Goal: Information Seeking & Learning: Learn about a topic

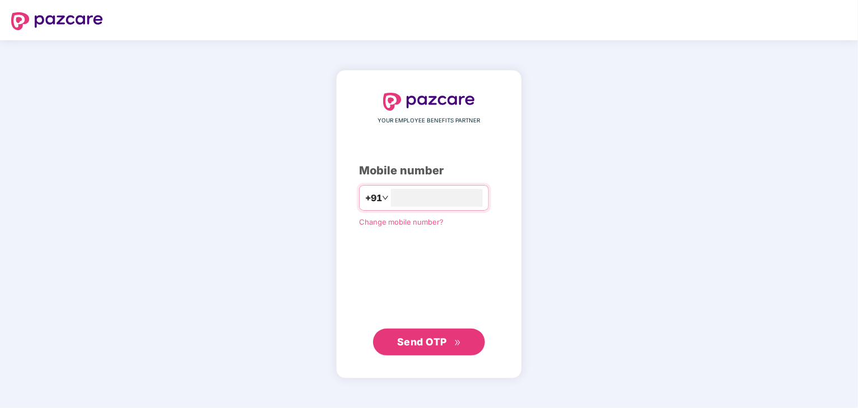
type input "**********"
click at [444, 343] on span "Send OTP" at bounding box center [422, 341] width 50 height 12
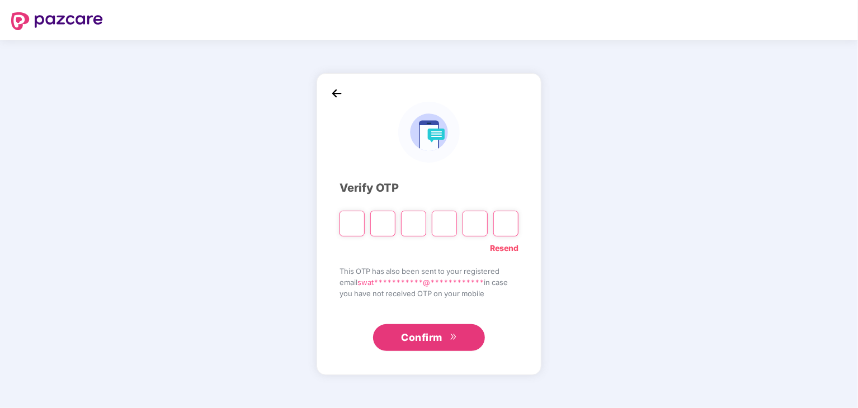
type input "*"
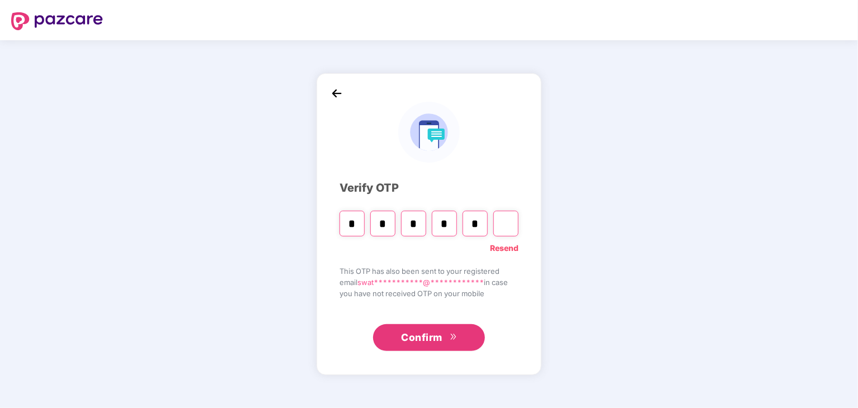
type input "*"
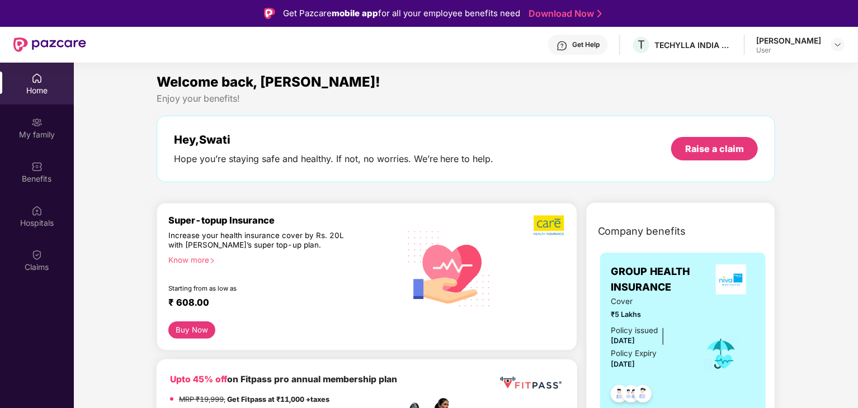
drag, startPoint x: 228, startPoint y: 239, endPoint x: 300, endPoint y: 251, distance: 72.5
click at [300, 251] on div "Super-topup Insurance Increase your health insurance cover by Rs. 20L with [PER…" at bounding box center [283, 268] width 231 height 107
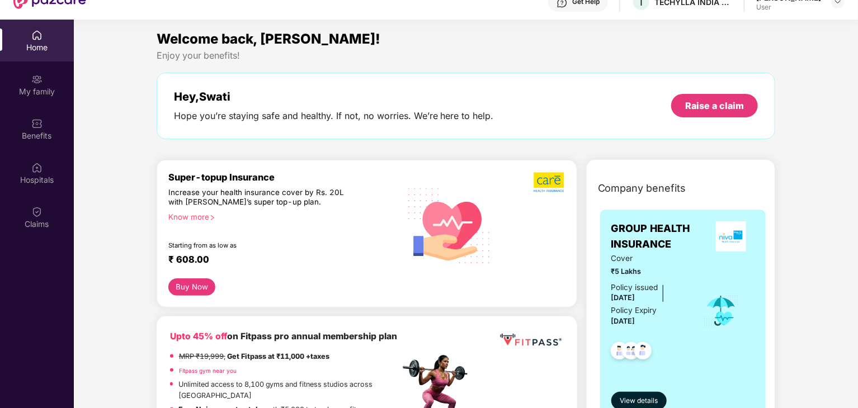
scroll to position [63, 0]
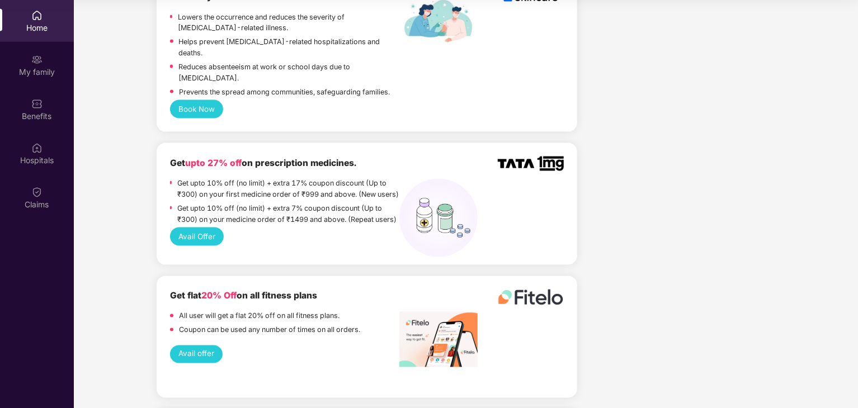
scroll to position [760, 0]
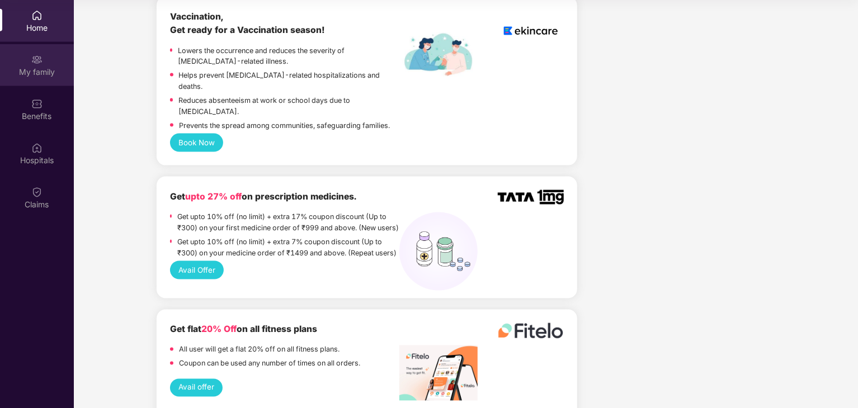
click at [41, 72] on div "My family" at bounding box center [37, 72] width 74 height 11
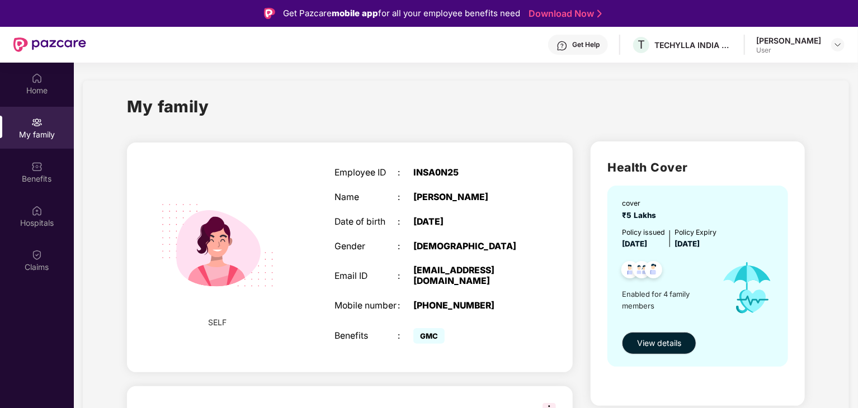
click at [788, 22] on div "Get Pazcare mobile app for all your employee benefits need Download Now" at bounding box center [429, 13] width 858 height 27
click at [794, 44] on div "[PERSON_NAME]" at bounding box center [788, 40] width 65 height 11
click at [839, 45] on img at bounding box center [837, 44] width 9 height 9
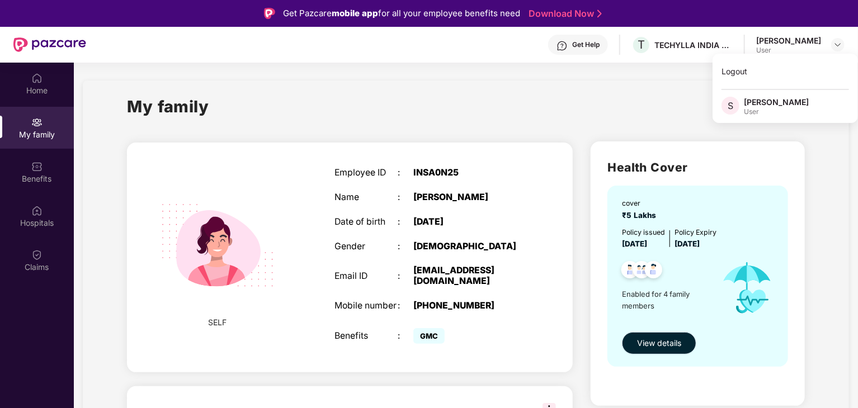
click at [655, 343] on span "View details" at bounding box center [659, 343] width 44 height 12
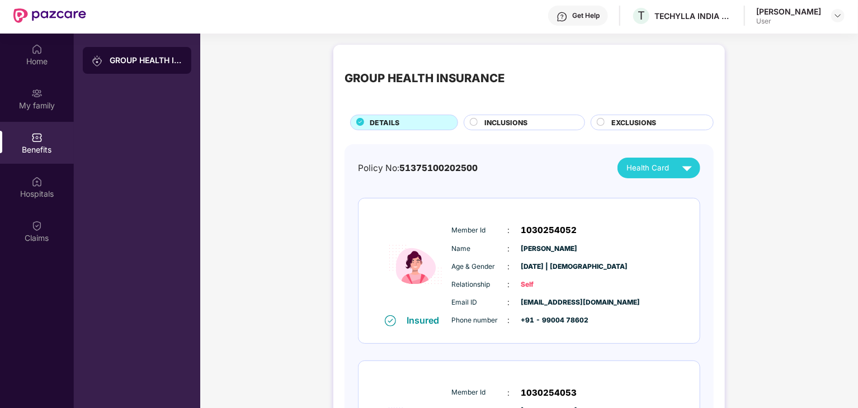
scroll to position [31, 0]
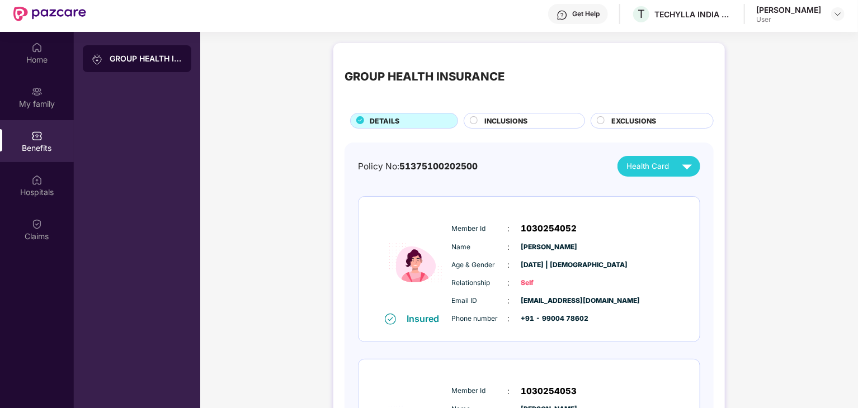
click at [505, 116] on span "INCLUSIONS" at bounding box center [505, 121] width 43 height 11
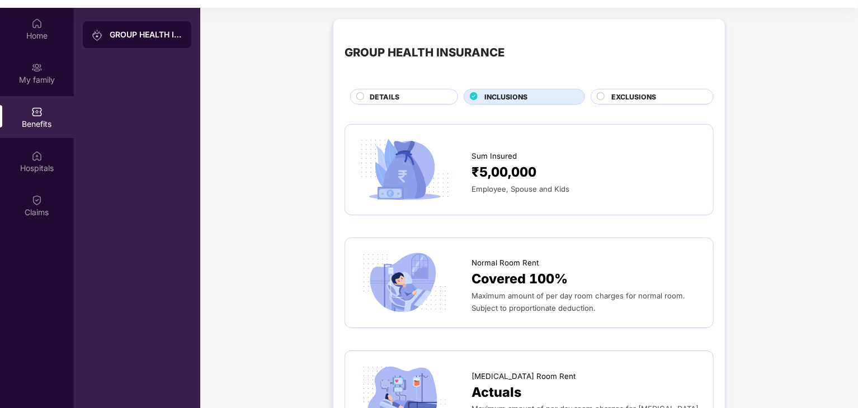
scroll to position [63, 0]
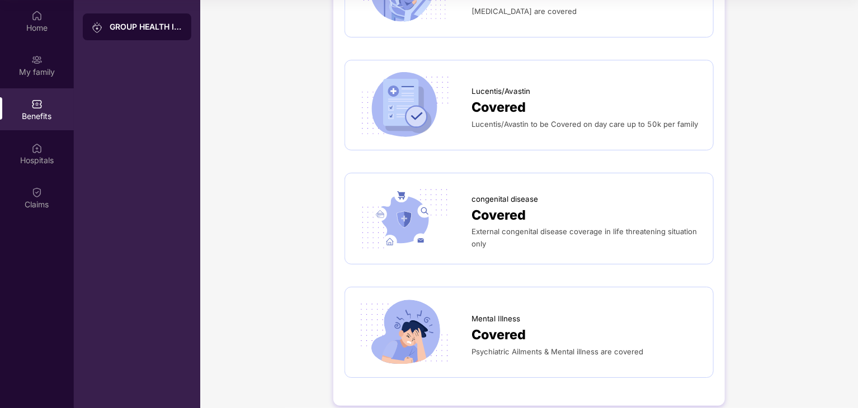
scroll to position [0, 0]
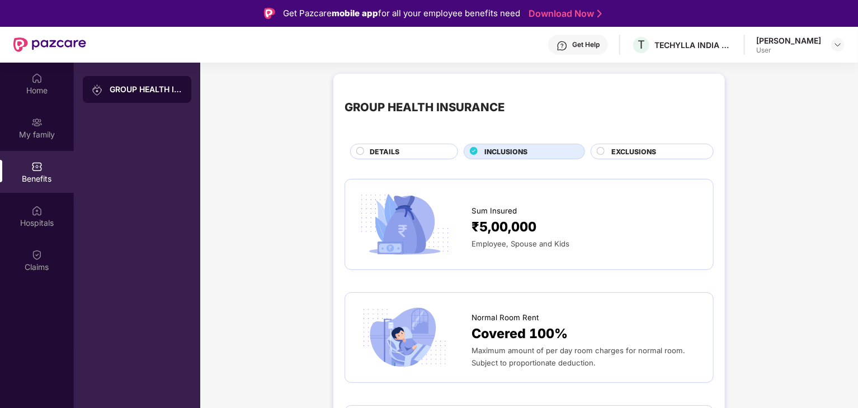
click at [626, 148] on span "EXCLUSIONS" at bounding box center [633, 151] width 45 height 11
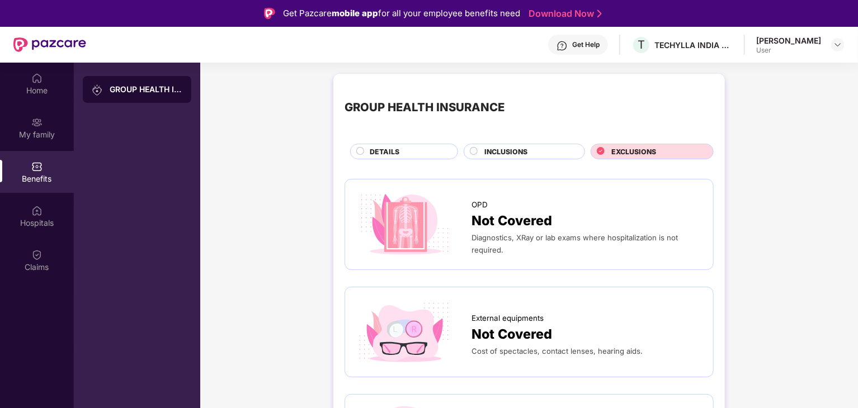
click at [429, 153] on div "DETAILS" at bounding box center [408, 152] width 88 height 12
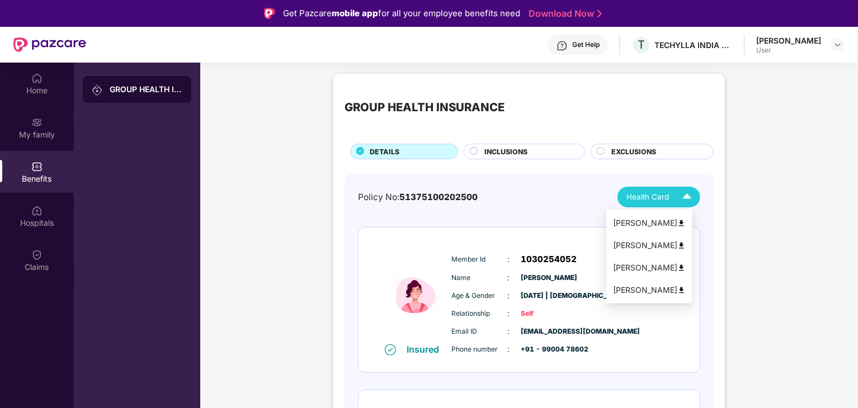
click at [679, 202] on img at bounding box center [687, 197] width 20 height 20
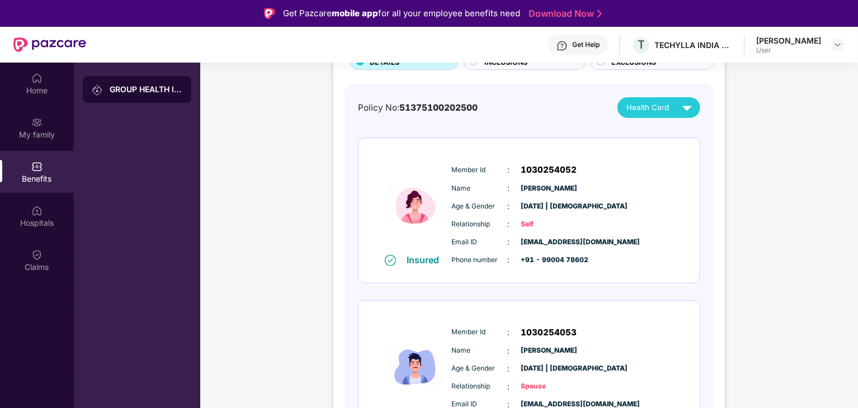
click at [809, 220] on div "GROUP HEALTH INSURANCE DETAILS INCLUSIONS EXCLUSIONS Policy No: 51375100202500 …" at bounding box center [528, 409] width 657 height 861
click at [827, 222] on div "GROUP HEALTH INSURANCE DETAILS INCLUSIONS EXCLUSIONS Policy No: 51375100202500 …" at bounding box center [528, 409] width 657 height 861
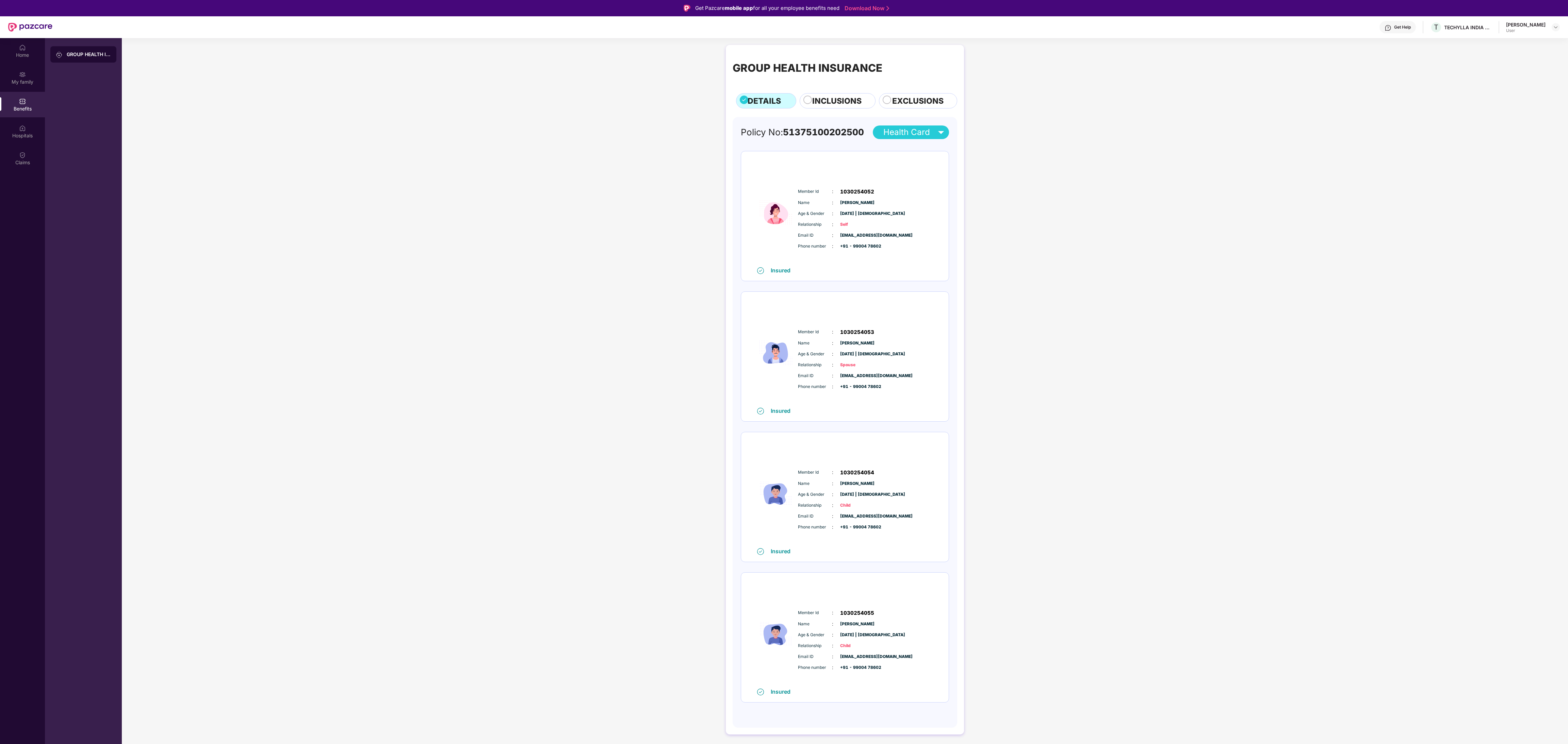
drag, startPoint x: 514, startPoint y: 0, endPoint x: 1194, endPoint y: 437, distance: 808.3
click at [522, 248] on div "GROUP HEALTH INSURANCE DETAILS INCLUSIONS EXCLUSIONS Policy No: 51375100202500 …" at bounding box center [845, 393] width 1446 height 703
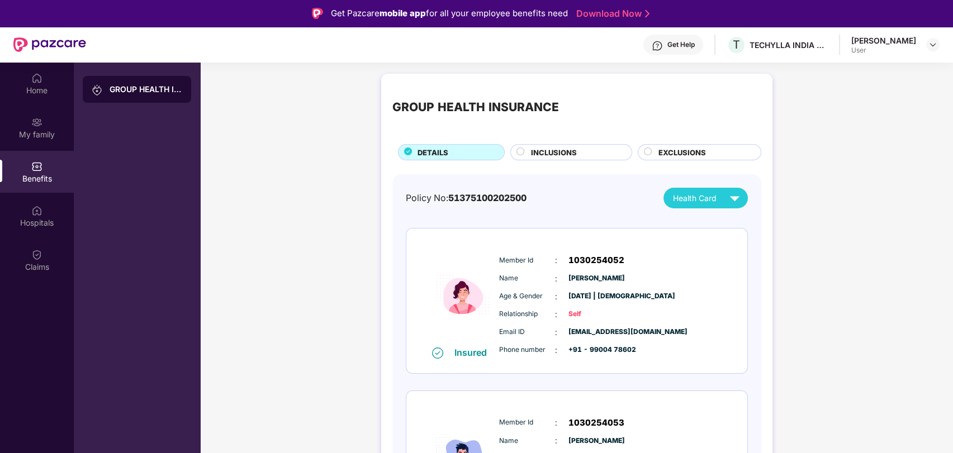
drag, startPoint x: 2447, startPoint y: 0, endPoint x: 399, endPoint y: 234, distance: 2061.0
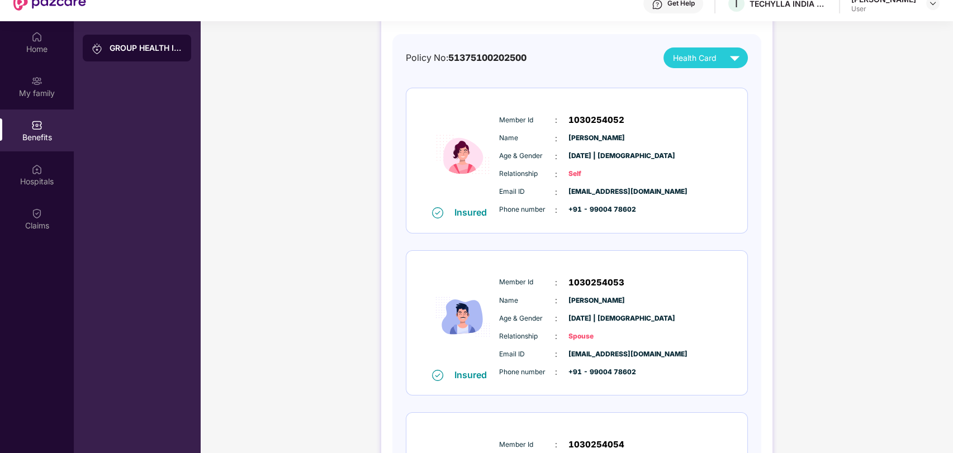
scroll to position [63, 0]
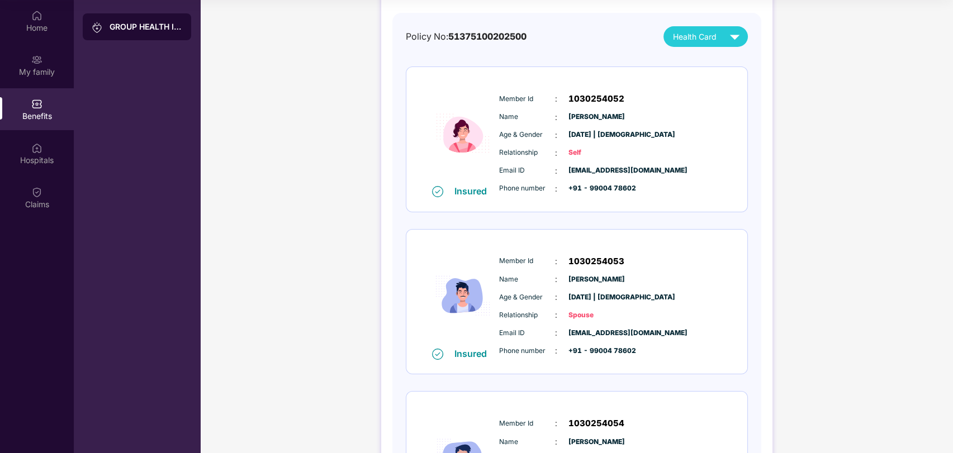
click at [857, 292] on div "GROUP HEALTH INSURANCE DETAILS INCLUSIONS EXCLUSIONS Policy No: 51375100202500 …" at bounding box center [576, 338] width 753 height 863
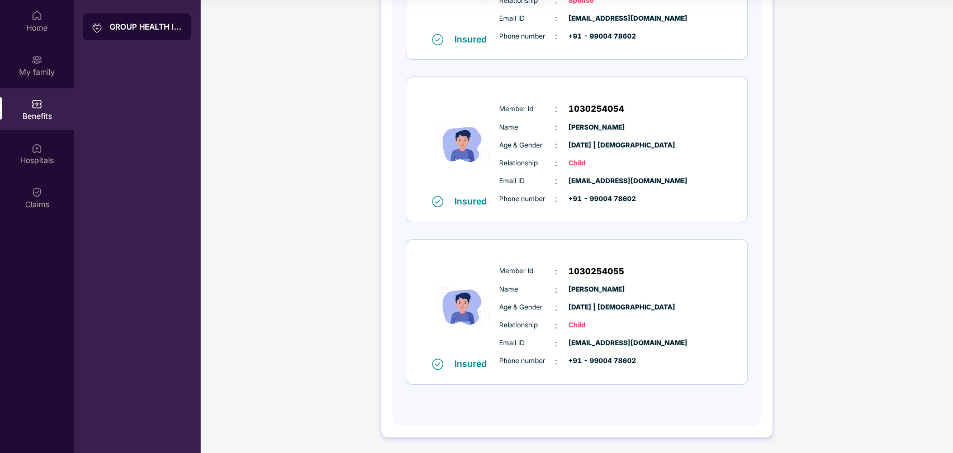
scroll to position [0, 0]
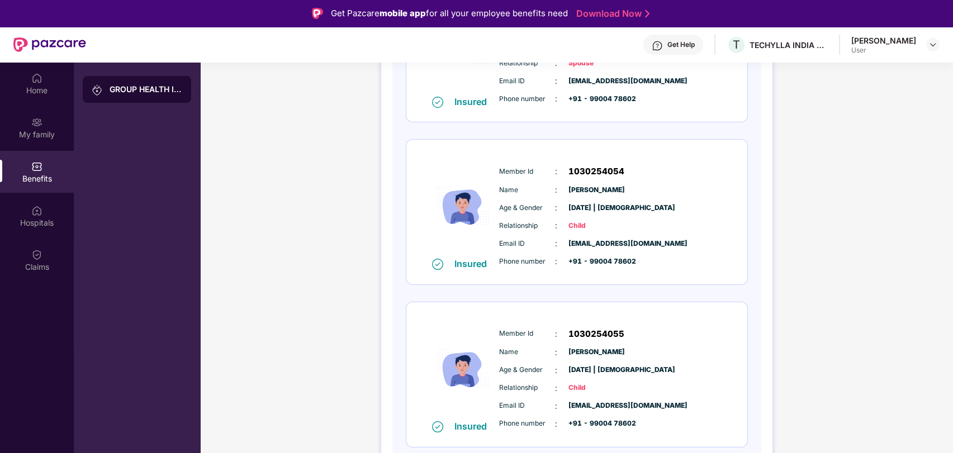
click at [857, 158] on div "GROUP HEALTH INSURANCE DETAILS INCLUSIONS EXCLUSIONS Policy No: 51375100202500 …" at bounding box center [576, 86] width 753 height 863
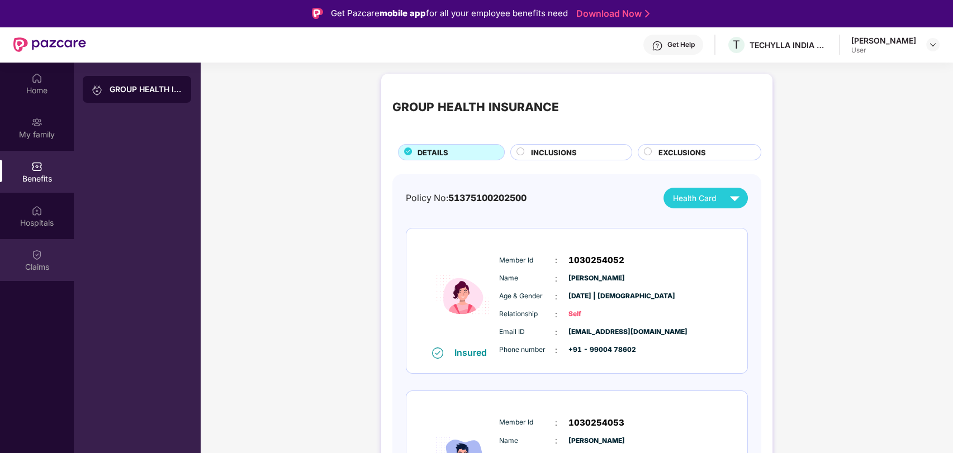
click at [45, 254] on div "Claims" at bounding box center [37, 260] width 74 height 42
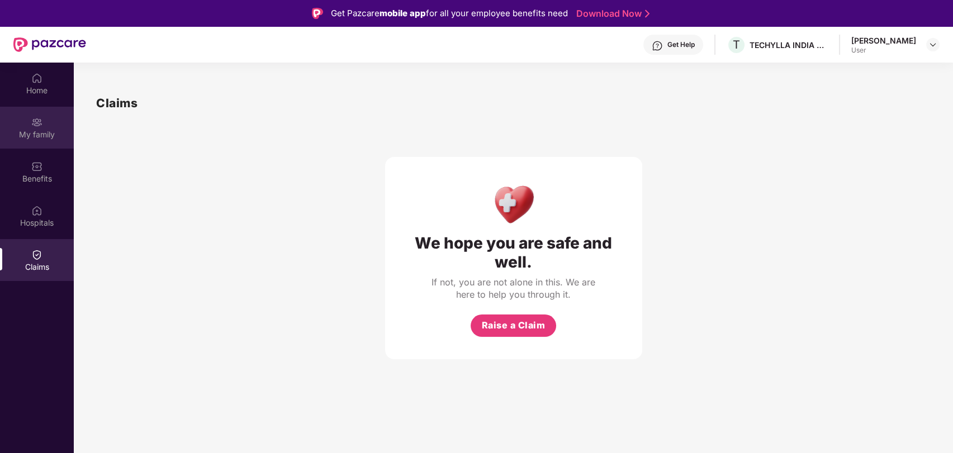
click at [41, 117] on img at bounding box center [36, 122] width 11 height 11
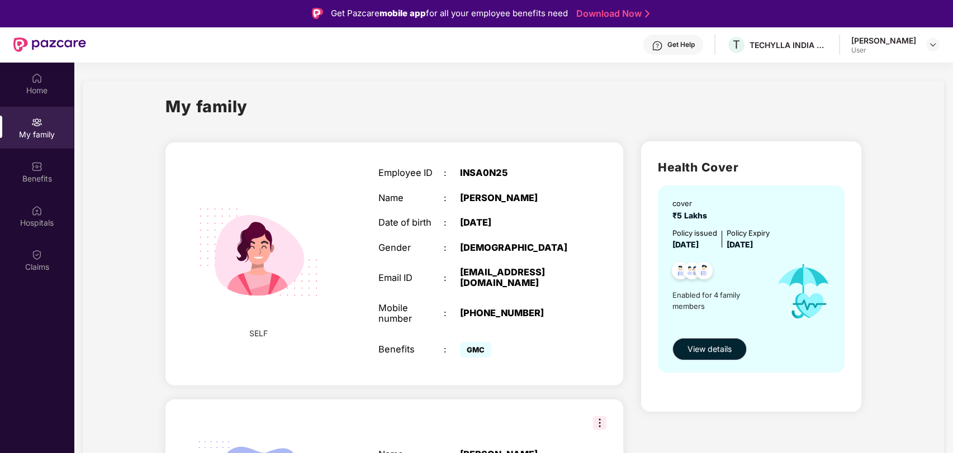
scroll to position [63, 0]
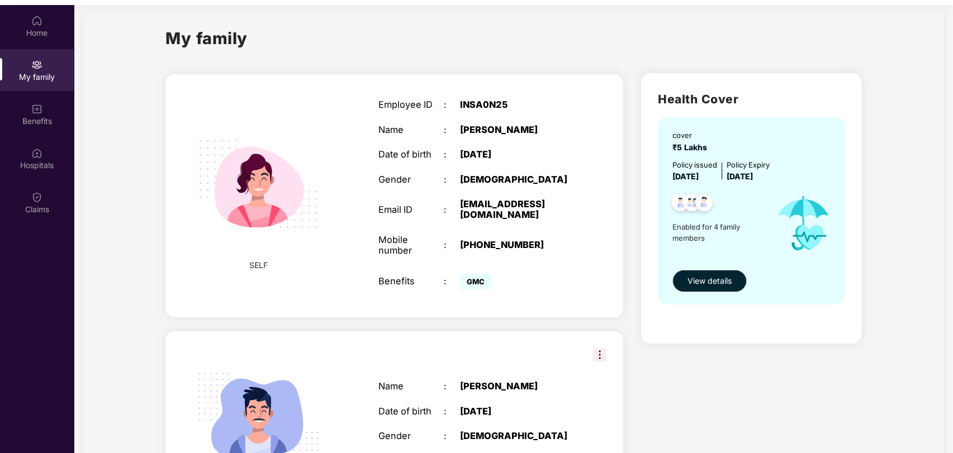
scroll to position [0, 0]
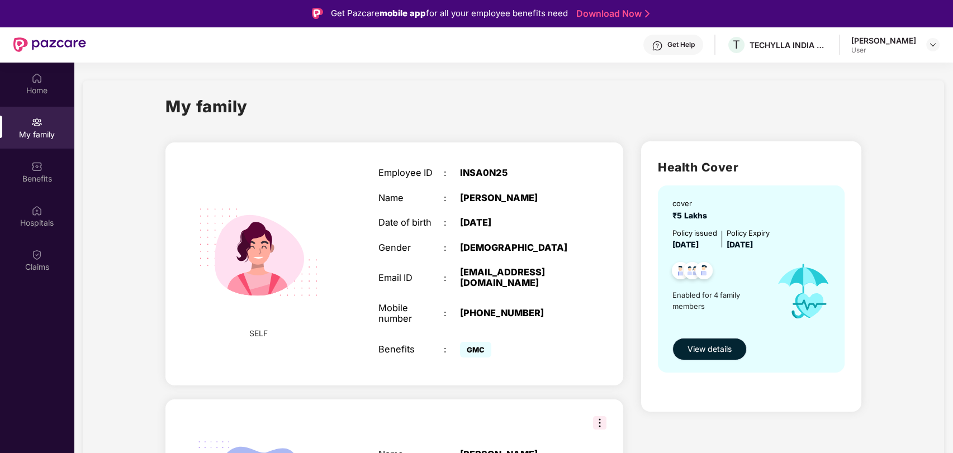
click at [695, 350] on span "View details" at bounding box center [710, 349] width 44 height 12
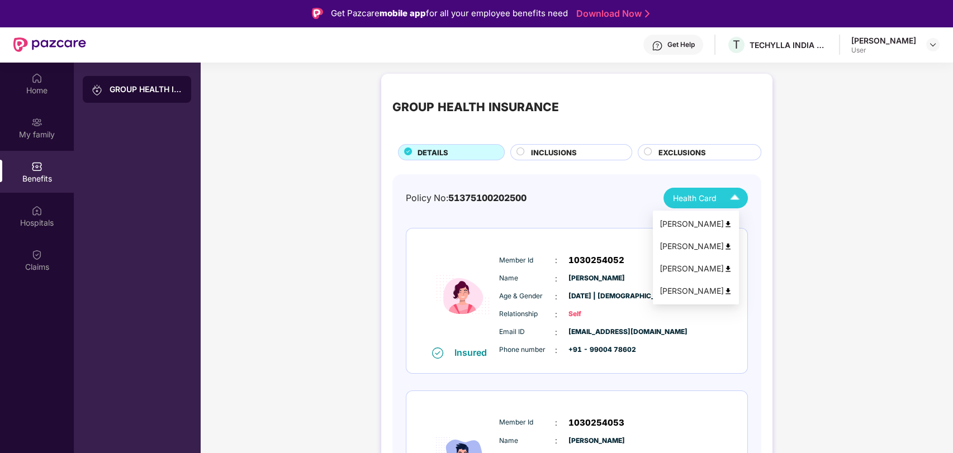
click at [732, 225] on img at bounding box center [728, 224] width 8 height 8
click at [732, 247] on img at bounding box center [728, 247] width 8 height 8
click at [732, 271] on img at bounding box center [728, 269] width 8 height 8
click at [732, 291] on img at bounding box center [728, 291] width 8 height 8
